Goal: Task Accomplishment & Management: Manage account settings

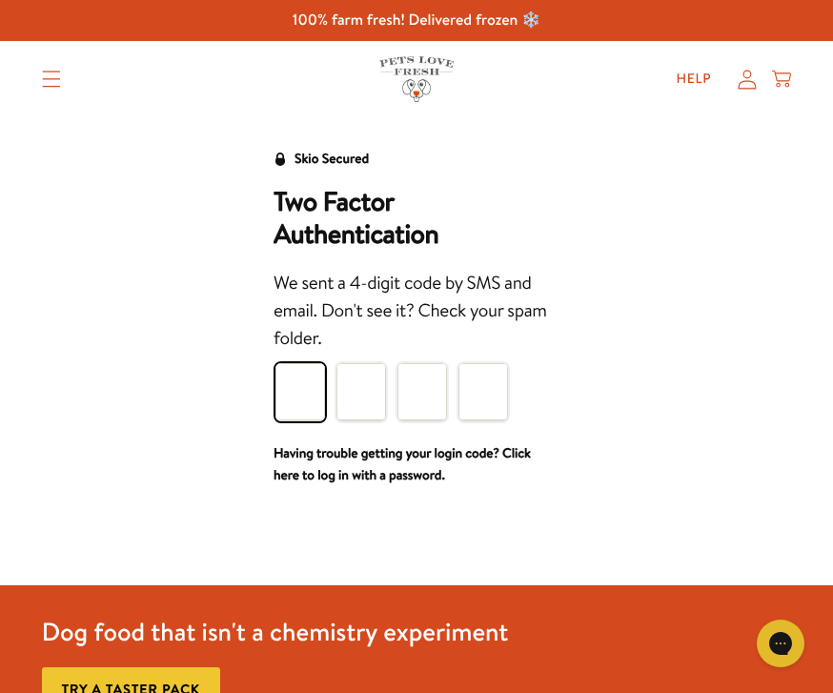
click at [831, 116] on header "Shop All About Reviews Expert Advice My account Shop All About Reviews Expert A…" at bounding box center [416, 79] width 833 height 76
click at [298, 387] on input "Please enter your pin code" at bounding box center [301, 391] width 50 height 57
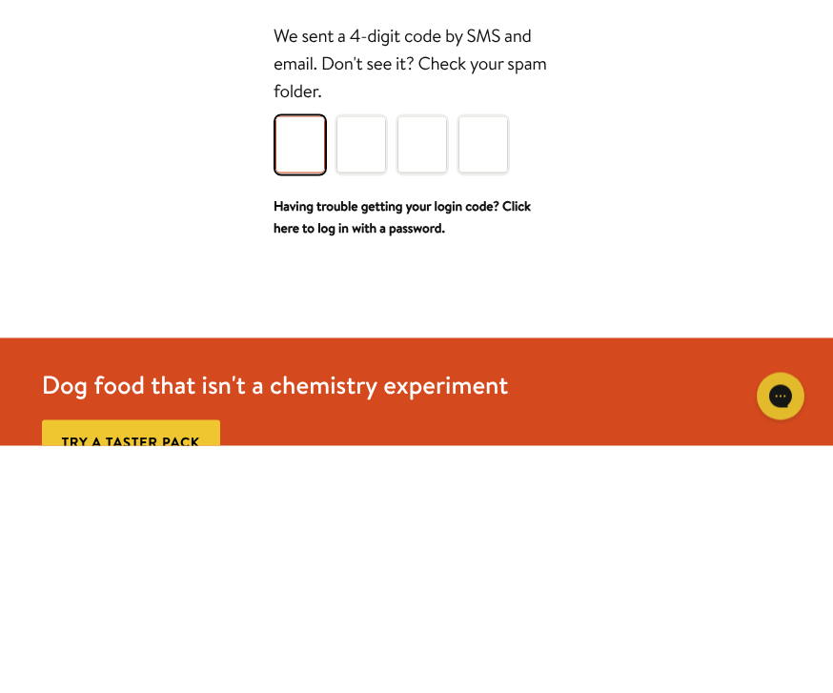
type input "7"
type input "9"
type input "8"
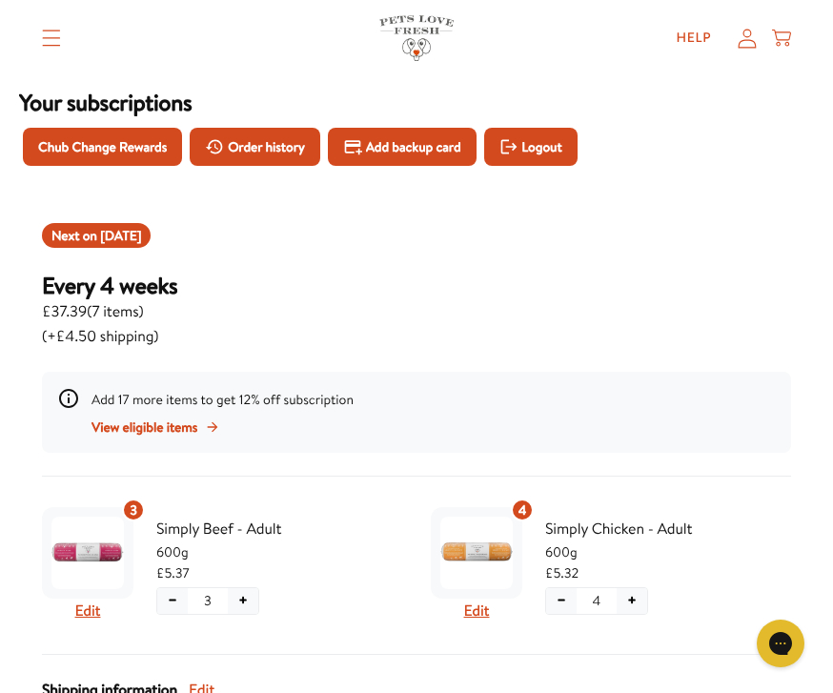
scroll to position [96, 0]
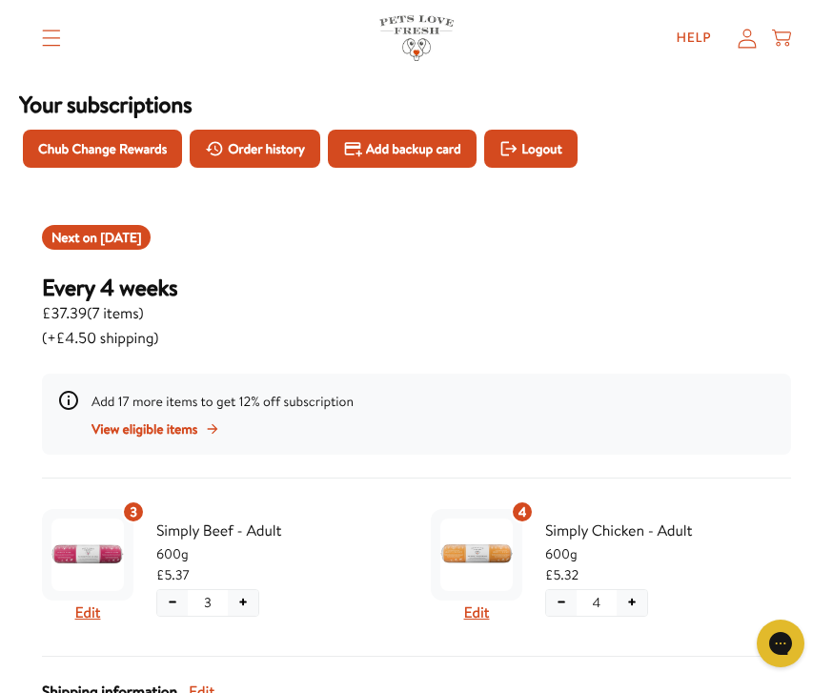
click at [140, 237] on span "[DATE]" at bounding box center [120, 237] width 41 height 19
click at [141, 230] on span "[DATE]" at bounding box center [120, 237] width 41 height 19
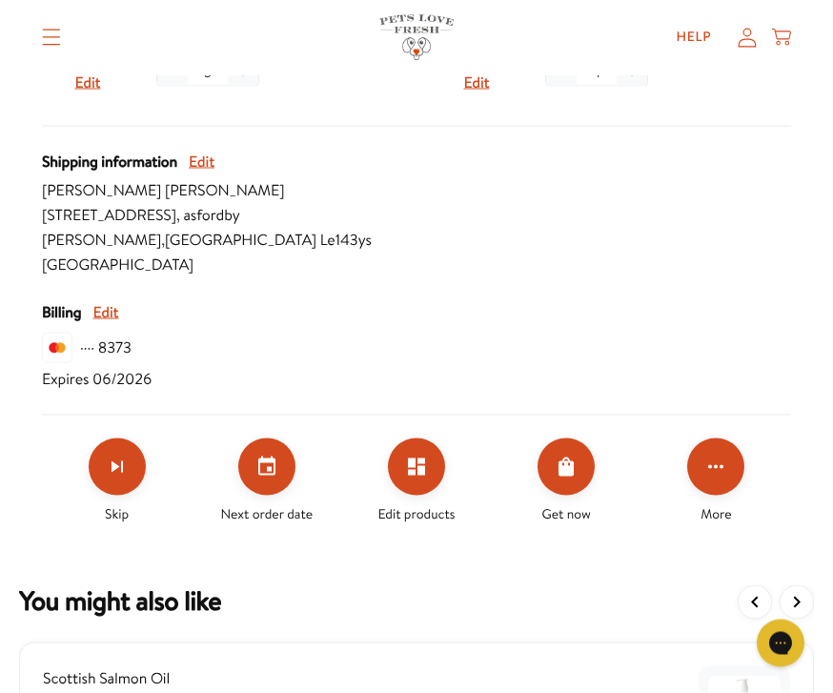
scroll to position [628, 0]
click at [267, 462] on icon "Set your next order date" at bounding box center [266, 465] width 17 height 19
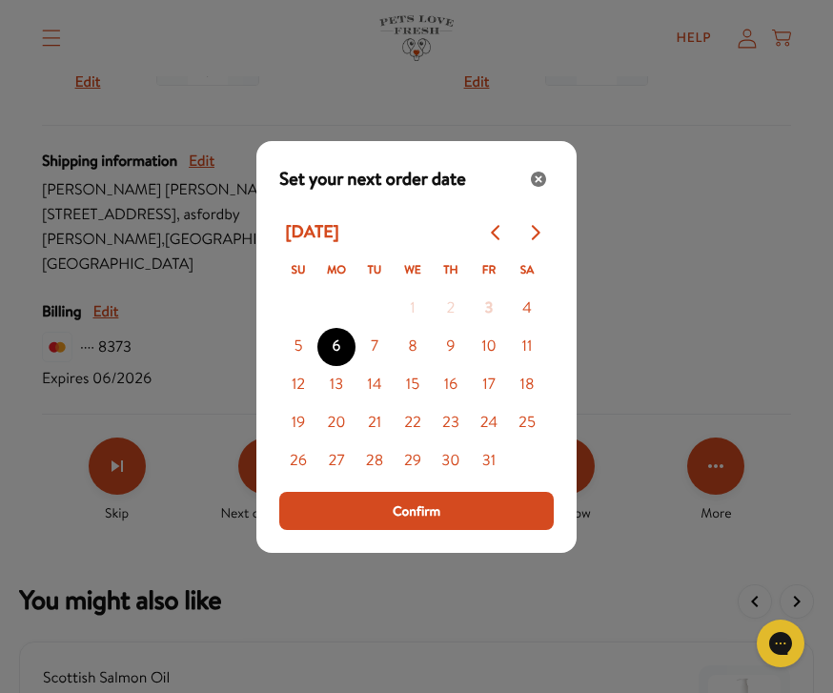
click at [338, 404] on button "13" at bounding box center [337, 385] width 38 height 38
click at [413, 522] on span "Confirm" at bounding box center [417, 511] width 48 height 21
